Goal: Information Seeking & Learning: Learn about a topic

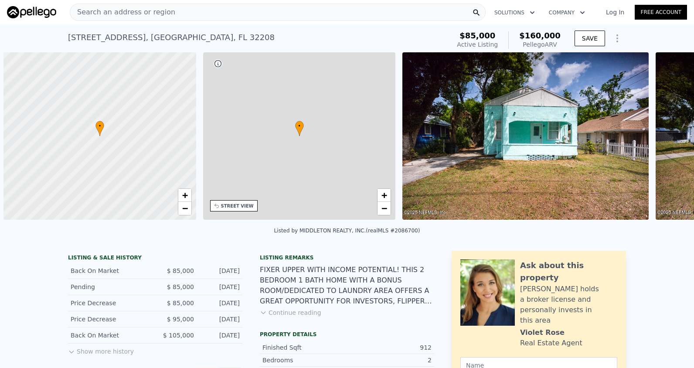
scroll to position [0, 3]
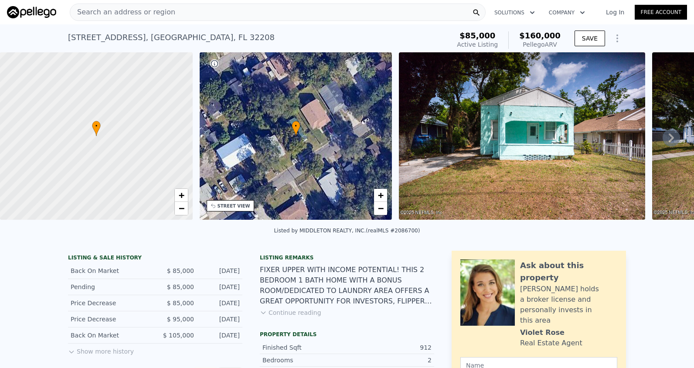
click at [169, 12] on div "Search an address or region" at bounding box center [278, 11] width 416 height 17
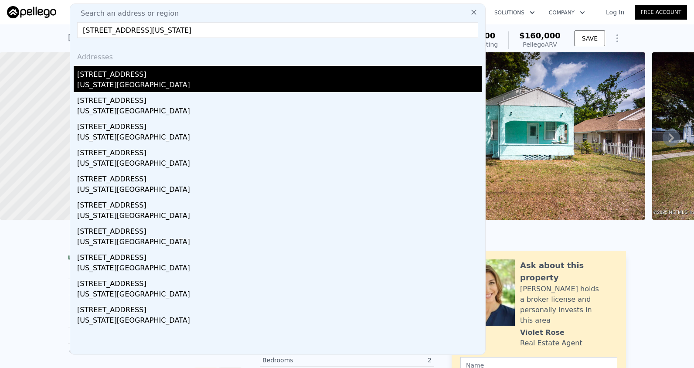
type input "8300 NW 10th St, Oklahoma City, OK 73127"
click at [168, 82] on div "Oklahoma City, OK 73127" at bounding box center [279, 86] width 405 height 12
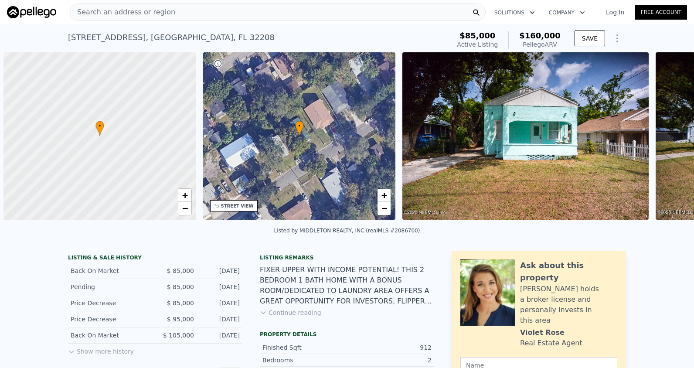
scroll to position [0, 3]
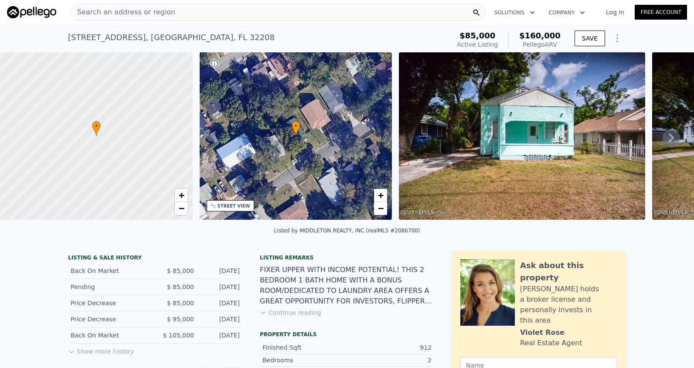
click at [126, 13] on span "Search an address or region" at bounding box center [122, 12] width 105 height 10
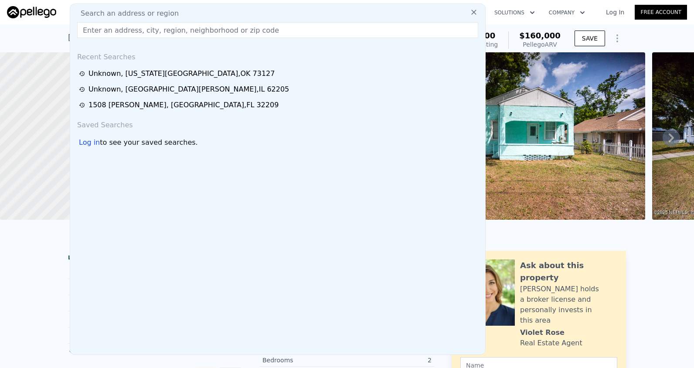
click at [126, 30] on input "text" at bounding box center [277, 30] width 401 height 16
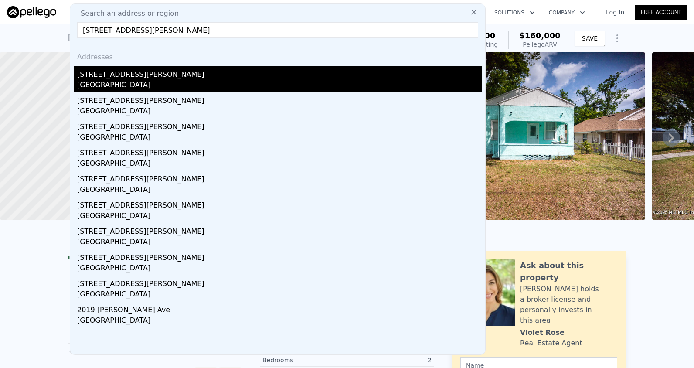
type input "[STREET_ADDRESS][PERSON_NAME]"
click at [179, 85] on div "[GEOGRAPHIC_DATA]" at bounding box center [279, 86] width 405 height 12
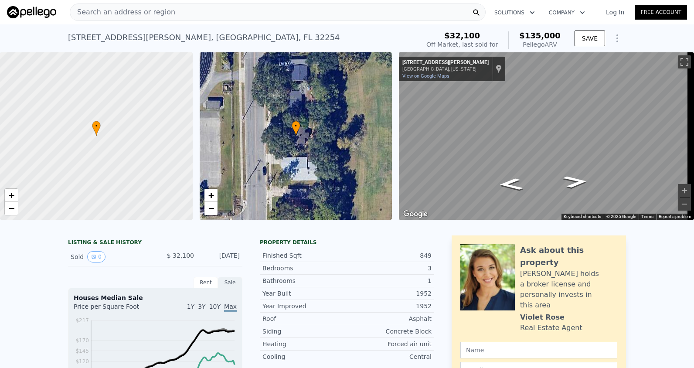
click at [464, 36] on span "$32,100" at bounding box center [462, 35] width 36 height 9
click at [110, 11] on span "Search an address or region" at bounding box center [122, 12] width 105 height 10
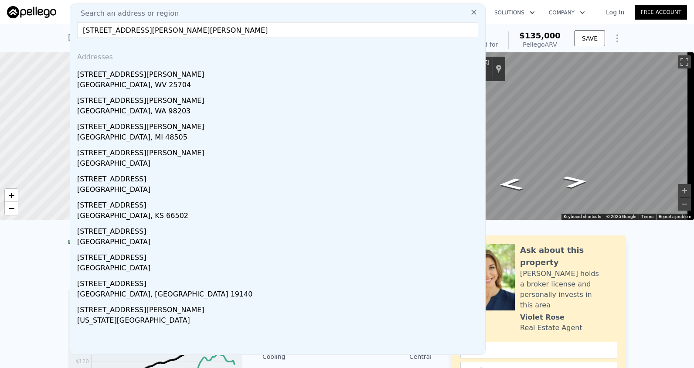
type input "[STREET_ADDRESS][PERSON_NAME]"
